Goal: Check status: Check status

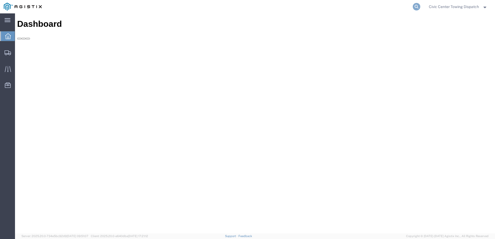
click at [418, 8] on icon at bounding box center [417, 7] width 8 height 8
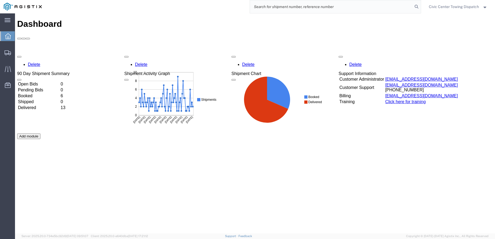
click at [314, 7] on input "search" at bounding box center [331, 6] width 163 height 13
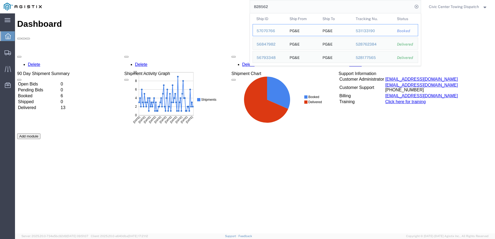
click at [270, 30] on div "57070766" at bounding box center [269, 31] width 25 height 6
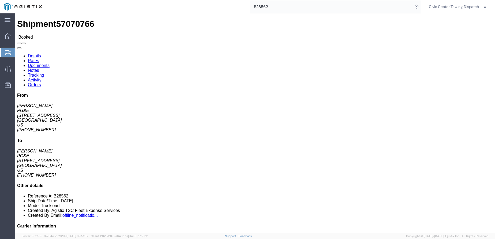
click link "Documents"
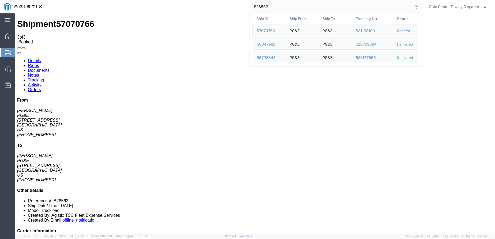
drag, startPoint x: 278, startPoint y: 8, endPoint x: 126, endPoint y: 6, distance: 152.0
click at [127, 6] on div "B28562 Ship ID Ship From Ship To Tracking Nu. Status Ship ID 57070766 Ship From…" at bounding box center [234, 6] width 376 height 13
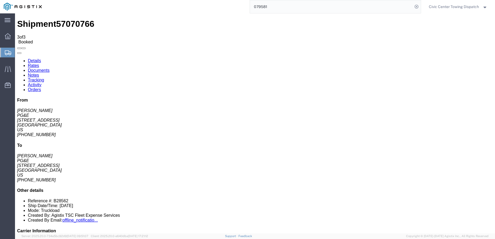
click at [331, 58] on ul "Details Rates Documents Notes Tracking Activity Orders" at bounding box center [255, 75] width 476 height 34
drag, startPoint x: 291, startPoint y: 8, endPoint x: 211, endPoint y: 2, distance: 79.6
click at [212, 2] on div "079581" at bounding box center [234, 6] width 376 height 13
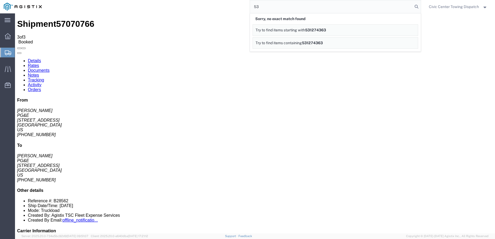
type input "5"
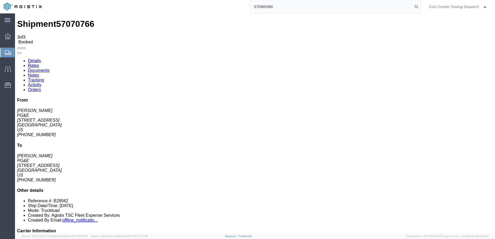
type input "57086586"
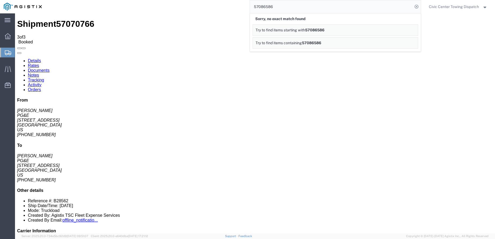
drag, startPoint x: 302, startPoint y: 16, endPoint x: 309, endPoint y: 28, distance: 13.6
click at [302, 19] on div "Sorry, no exact match found" at bounding box center [336, 18] width 166 height 11
click at [309, 29] on span "57086586" at bounding box center [314, 30] width 19 height 4
